Goal: Task Accomplishment & Management: Manage account settings

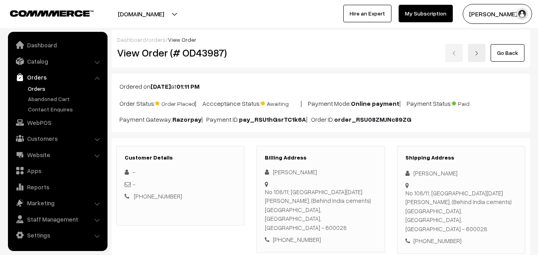
click at [40, 86] on link "Orders" at bounding box center [65, 88] width 79 height 8
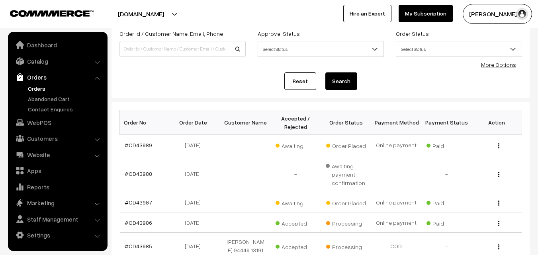
scroll to position [40, 0]
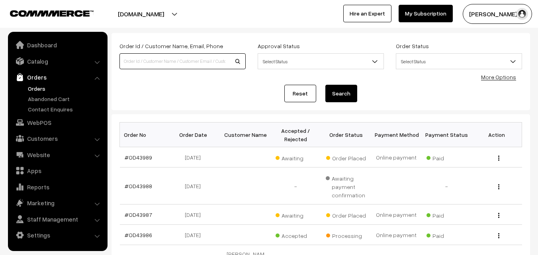
click at [157, 67] on input at bounding box center [182, 61] width 126 height 16
paste input "96774 56592"
click at [137, 61] on input "96774 56592" at bounding box center [182, 61] width 126 height 16
type input "9677456592"
click at [325, 85] on button "Search" at bounding box center [341, 94] width 32 height 18
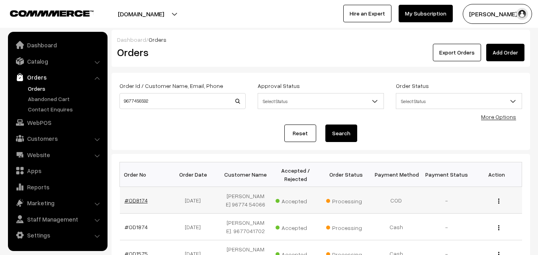
click at [133, 198] on link "#OD8174" at bounding box center [136, 200] width 23 height 7
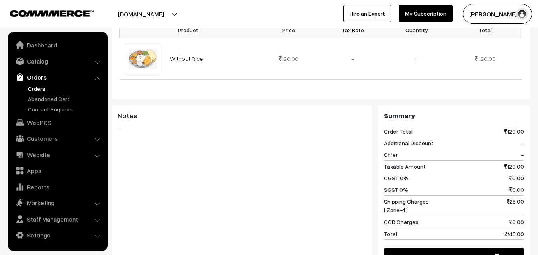
scroll to position [239, 0]
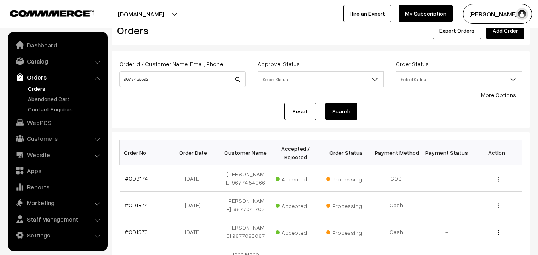
scroll to position [40, 0]
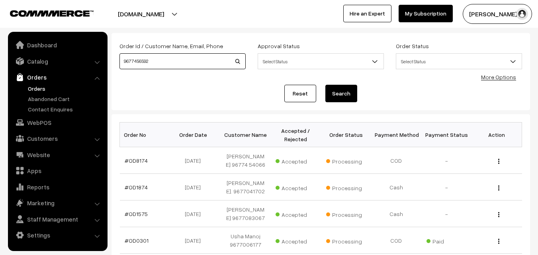
click at [160, 61] on input "9677456592" at bounding box center [182, 61] width 126 height 16
click at [129, 61] on input "9677456592" at bounding box center [182, 61] width 126 height 16
paste input
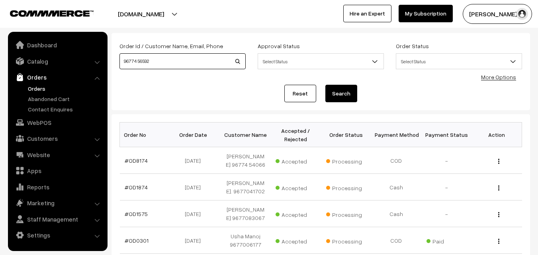
type input "96774 56592"
click at [325, 85] on button "Search" at bounding box center [341, 94] width 32 height 18
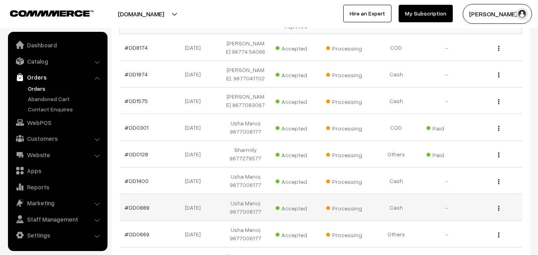
scroll to position [159, 0]
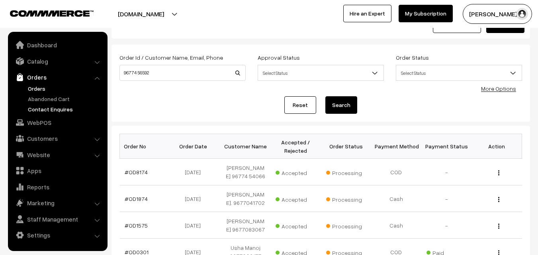
scroll to position [80, 0]
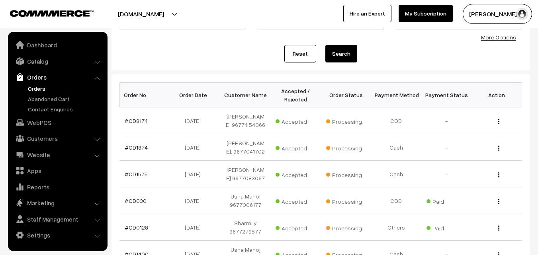
click at [40, 88] on link "Orders" at bounding box center [65, 88] width 79 height 8
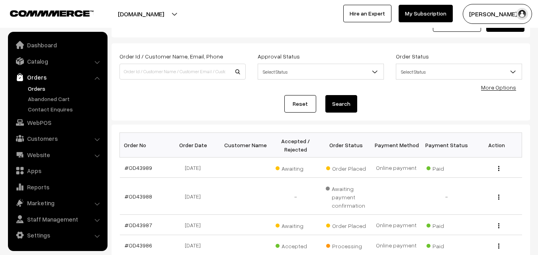
scroll to position [40, 0]
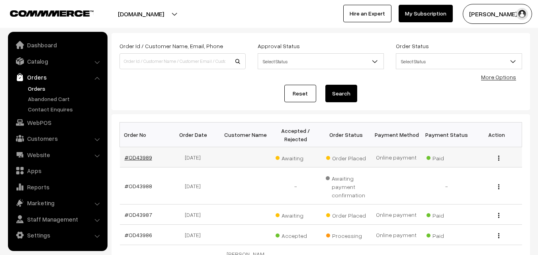
click at [138, 154] on link "#OD43989" at bounding box center [138, 157] width 27 height 7
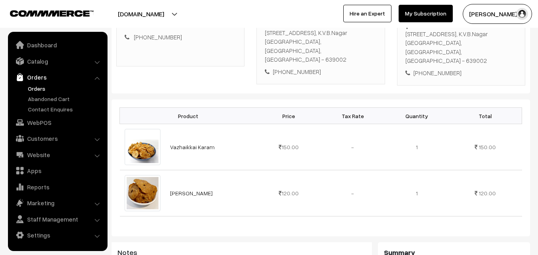
scroll to position [80, 0]
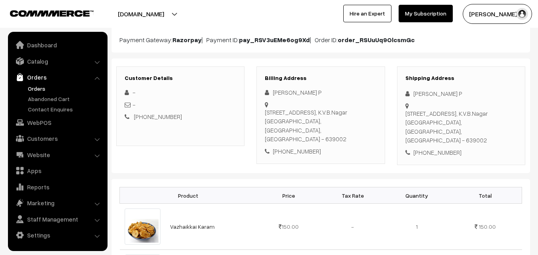
click at [276, 127] on div "No -57-A, 1st floor, K.V.B.Nagar, 2nd Cross, Karur -639002., K.V.B.Nagar Karur …" at bounding box center [320, 126] width 111 height 36
drag, startPoint x: 265, startPoint y: 112, endPoint x: 315, endPoint y: 111, distance: 49.4
click at [320, 128] on div "No -57-A, 1st floor, K.V.B.Nagar, 2nd Cross, Karur -639002., K.V.B.Nagar Karur …" at bounding box center [320, 126] width 111 height 36
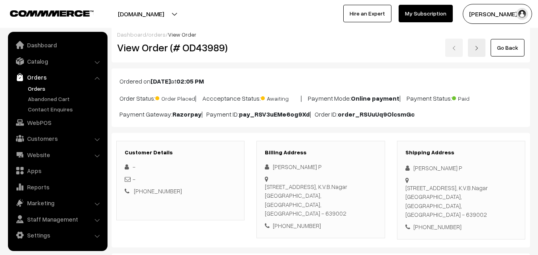
scroll to position [0, 0]
